Goal: Information Seeking & Learning: Learn about a topic

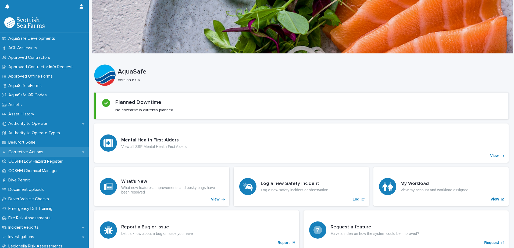
scroll to position [107, 0]
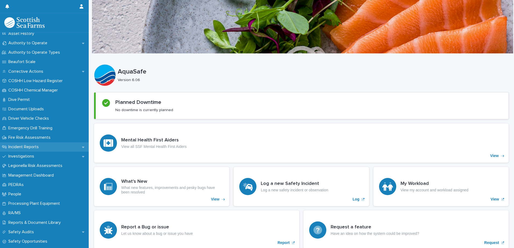
click at [48, 147] on div "Incident Reports" at bounding box center [44, 146] width 89 height 9
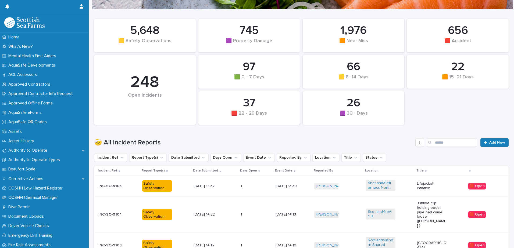
scroll to position [54, 0]
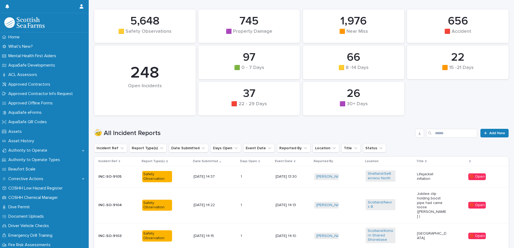
click at [430, 172] on div "Lifejacket inflation" at bounding box center [440, 176] width 47 height 13
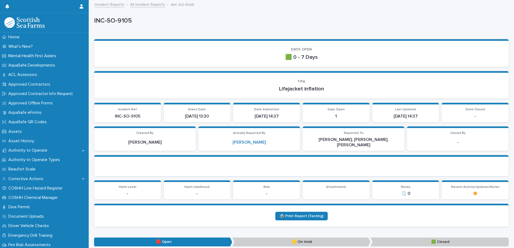
click at [137, 5] on link "All Incident Reports" at bounding box center [147, 4] width 35 height 6
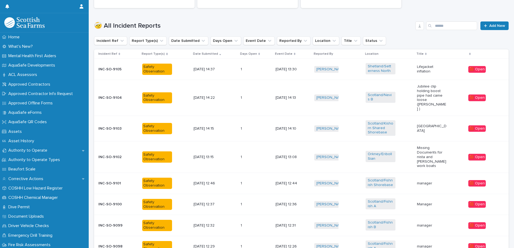
scroll to position [188, 0]
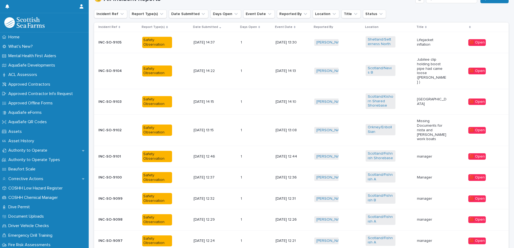
click at [433, 154] on p "manager" at bounding box center [432, 156] width 30 height 5
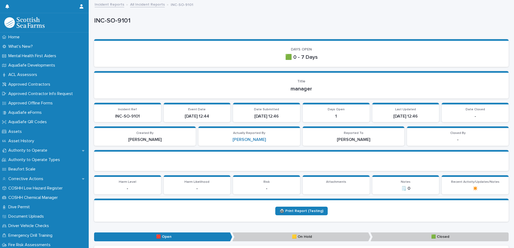
click at [143, 2] on link "All Incident Reports" at bounding box center [147, 4] width 35 height 6
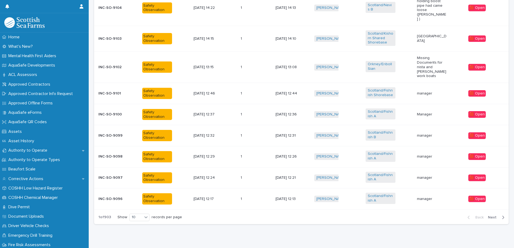
scroll to position [253, 0]
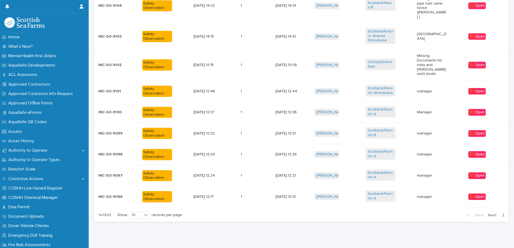
click at [499, 213] on div "button" at bounding box center [501, 215] width 5 height 5
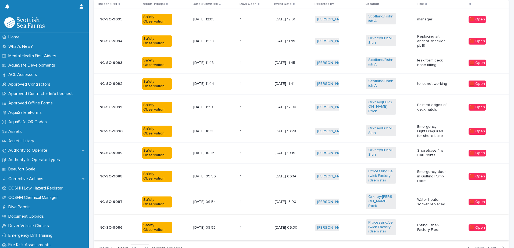
scroll to position [244, 0]
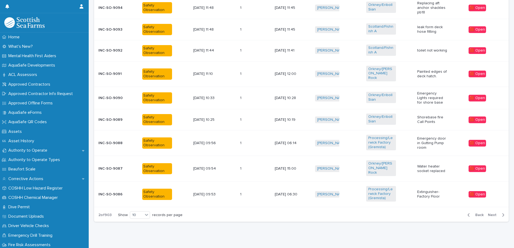
click at [490, 213] on span "Next" at bounding box center [494, 215] width 12 height 4
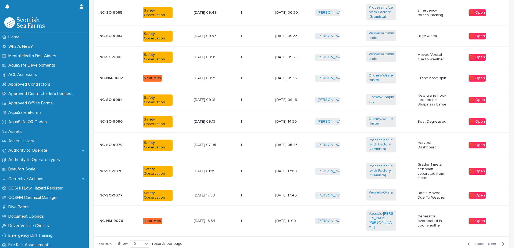
scroll to position [193, 0]
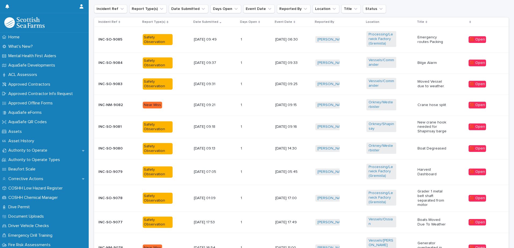
click at [436, 107] on p "Crane hose split" at bounding box center [432, 105] width 30 height 5
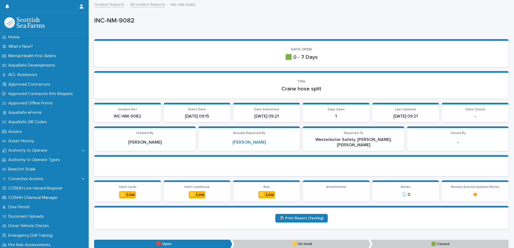
click at [151, 5] on link "All Incident Reports" at bounding box center [147, 4] width 35 height 6
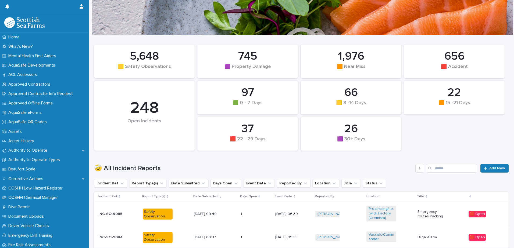
scroll to position [27, 0]
